Goal: Information Seeking & Learning: Learn about a topic

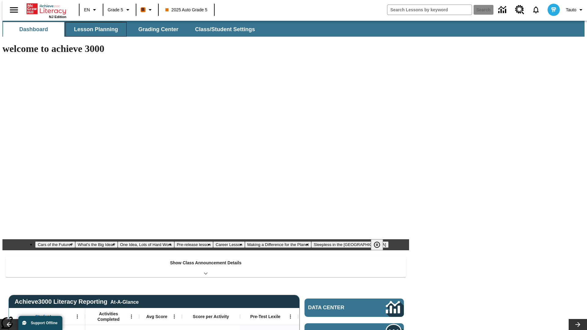
click at [94, 29] on button "Lesson Planning" at bounding box center [95, 29] width 61 height 15
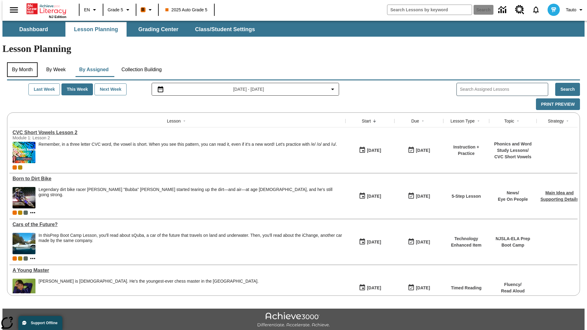
click at [20, 62] on button "By Month" at bounding box center [22, 69] width 31 height 15
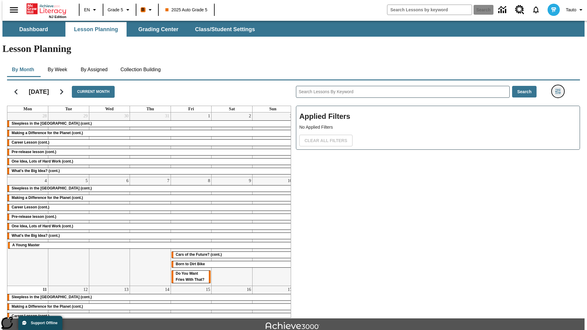
click at [560, 89] on icon "Filters Side menu" at bounding box center [558, 92] width 6 height 6
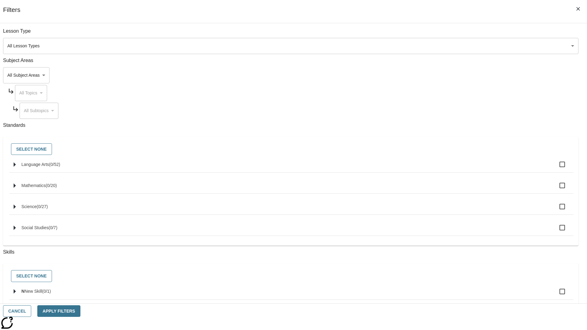
click at [568, 168] on input "Language Arts ( 0 / 52 )" at bounding box center [562, 164] width 13 height 13
checkbox input "true"
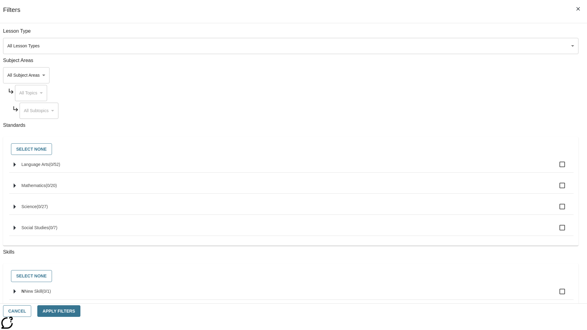
checkbox input "true"
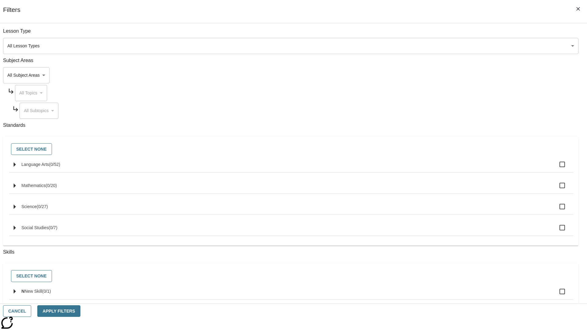
checkbox input "true"
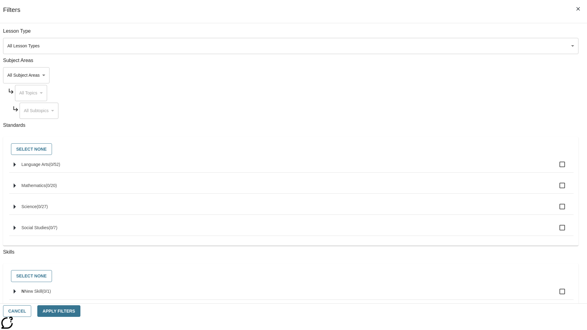
checkbox input "true"
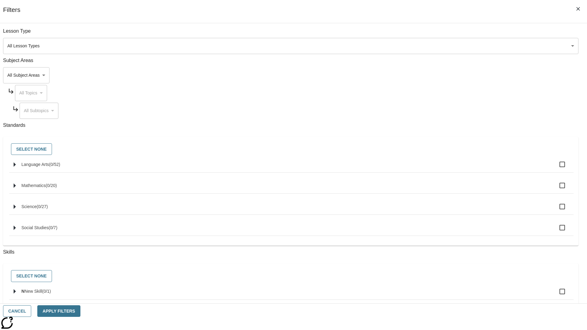
checkbox input "true"
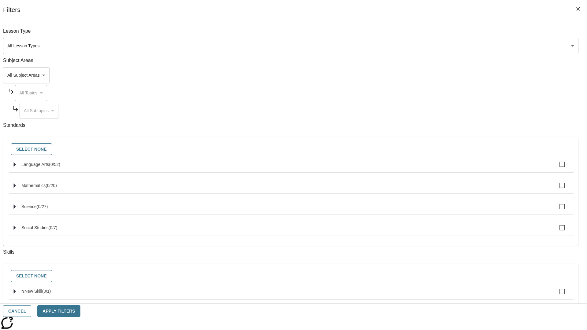
checkbox input "true"
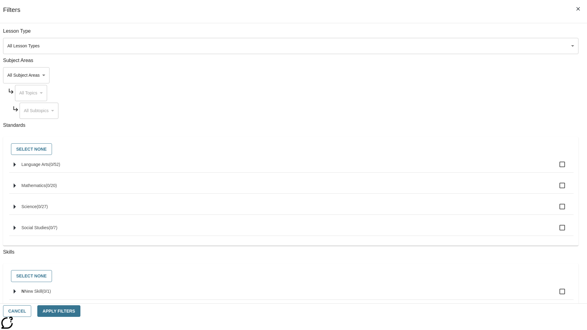
checkbox input "true"
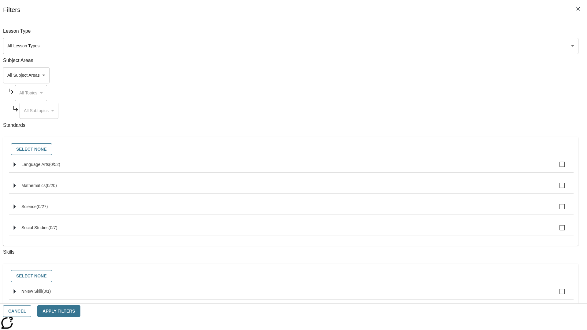
checkbox input "true"
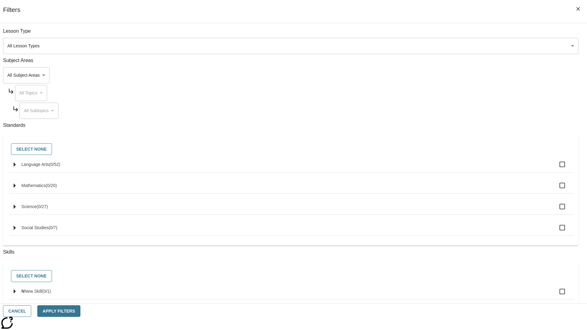
checkbox input "true"
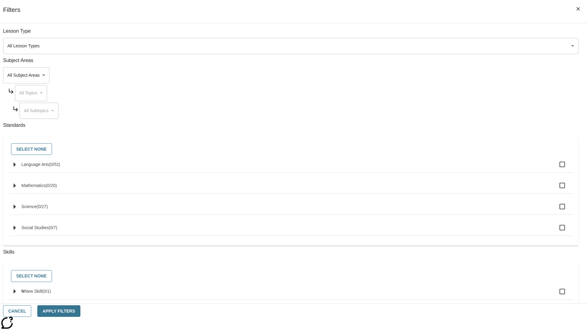
checkbox input "true"
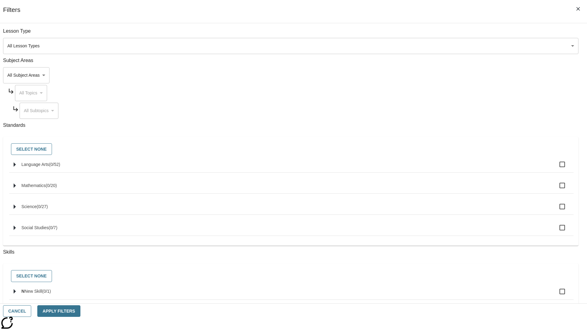
checkbox input "true"
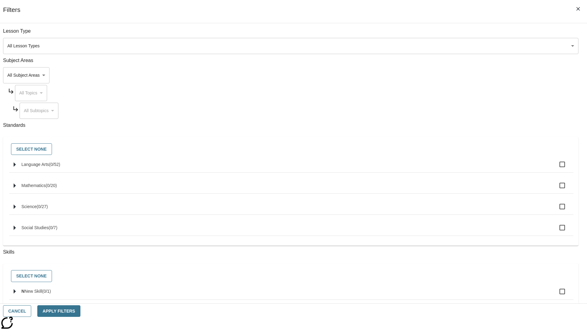
checkbox input "true"
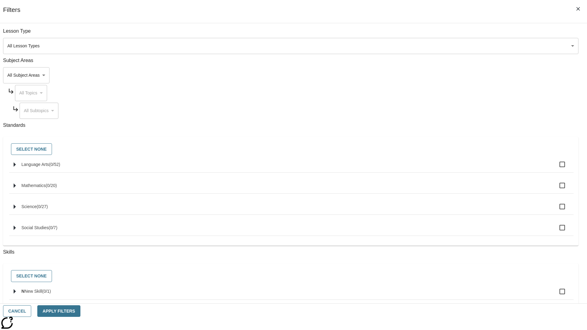
checkbox input "true"
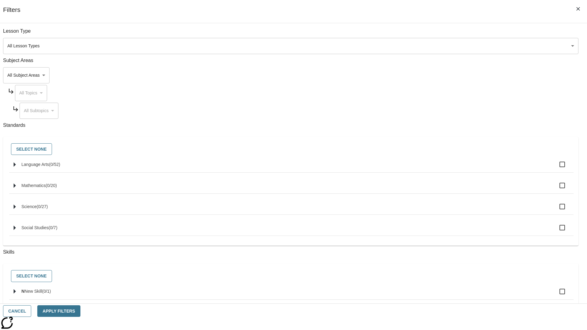
checkbox input "true"
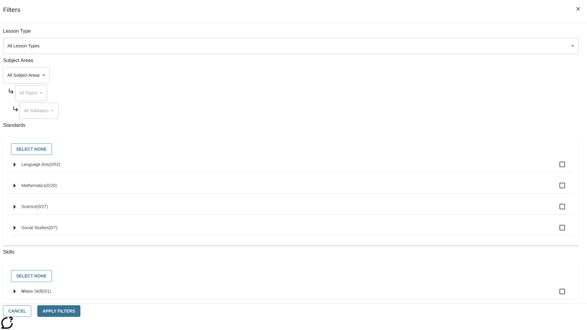
checkbox input "true"
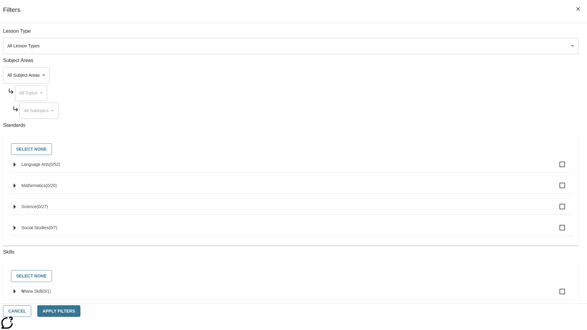
checkbox input "true"
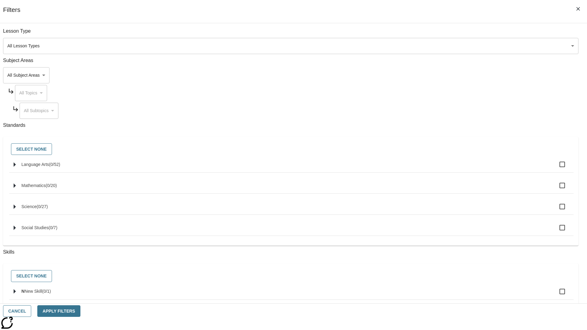
checkbox input "true"
